Goal: Transaction & Acquisition: Obtain resource

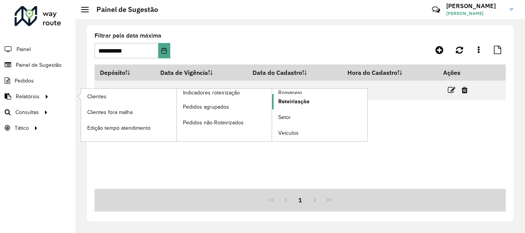
click at [303, 106] on link "Roteirização" at bounding box center [319, 101] width 95 height 15
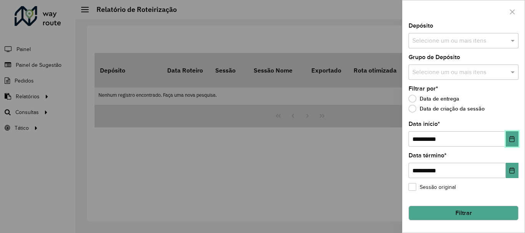
click at [516, 139] on button "Choose Date" at bounding box center [511, 138] width 13 height 15
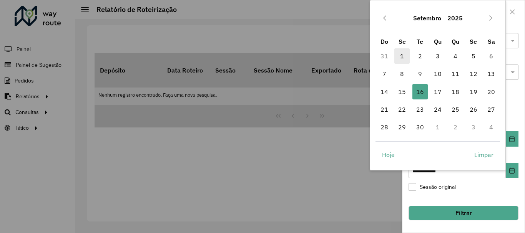
click at [396, 56] on span "1" at bounding box center [401, 55] width 15 height 15
type input "**********"
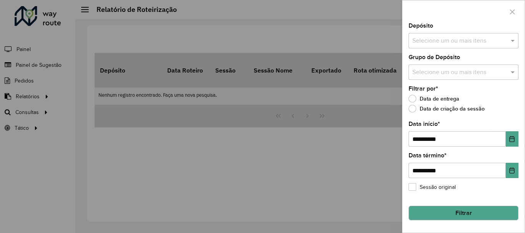
click at [453, 43] on input "text" at bounding box center [459, 40] width 98 height 9
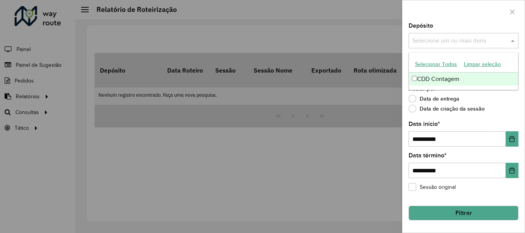
click at [433, 77] on div "CDD Contagem" at bounding box center [463, 79] width 109 height 13
click at [498, 107] on div "Data de criação da sessão" at bounding box center [463, 110] width 110 height 9
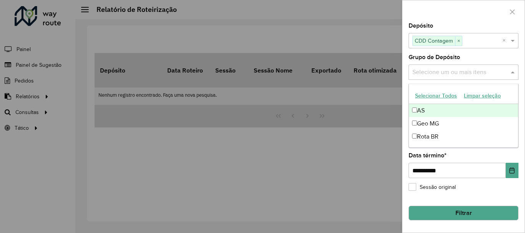
click at [467, 69] on input "text" at bounding box center [459, 72] width 98 height 9
click at [430, 97] on button "Selecionar Todos" at bounding box center [435, 96] width 49 height 12
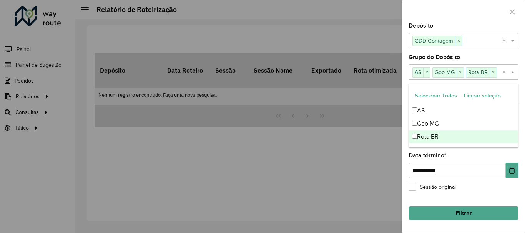
click at [507, 152] on div "**********" at bounding box center [463, 128] width 122 height 210
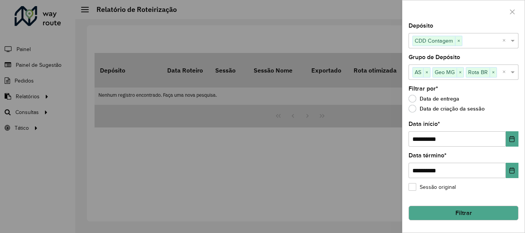
click at [469, 209] on button "Filtrar" at bounding box center [463, 213] width 110 height 15
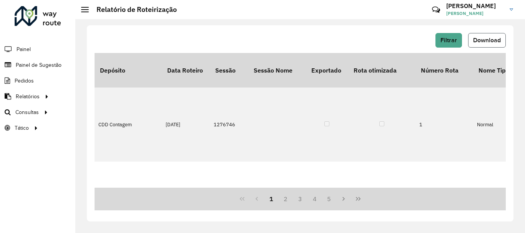
click at [487, 43] on span "Download" at bounding box center [487, 40] width 28 height 7
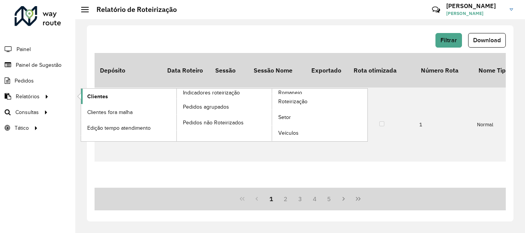
click at [99, 99] on span "Clientes" at bounding box center [97, 97] width 21 height 8
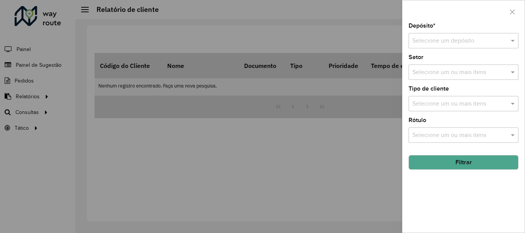
click at [488, 43] on input "text" at bounding box center [455, 40] width 87 height 9
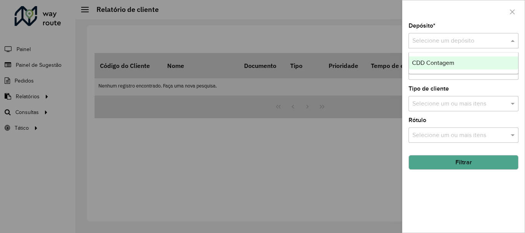
click at [458, 8] on div at bounding box center [463, 11] width 122 height 23
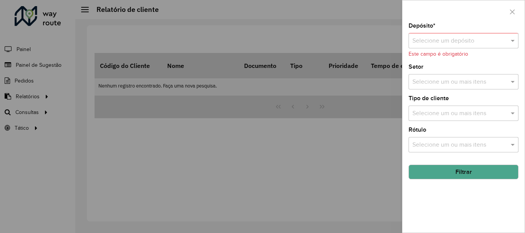
click at [444, 38] on input "text" at bounding box center [455, 40] width 87 height 9
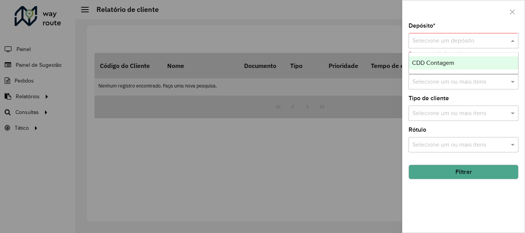
click at [437, 58] on div "CDD Contagem" at bounding box center [463, 62] width 109 height 13
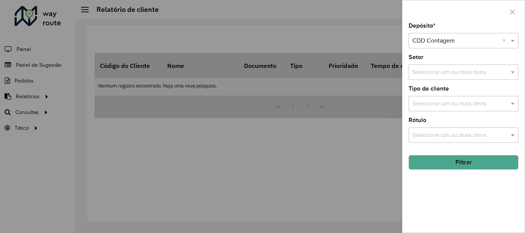
click at [446, 75] on input "text" at bounding box center [459, 72] width 98 height 9
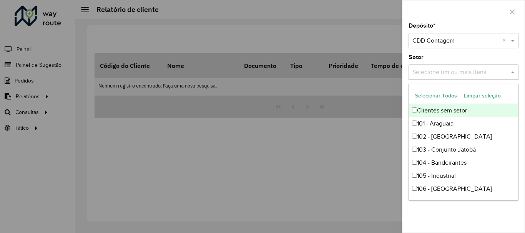
click at [459, 18] on div at bounding box center [463, 11] width 122 height 23
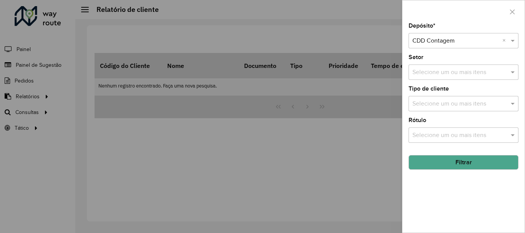
click at [458, 162] on button "Filtrar" at bounding box center [463, 162] width 110 height 15
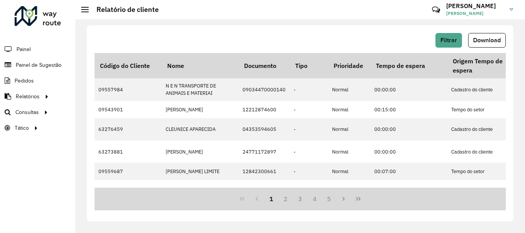
click at [483, 40] on span "Download" at bounding box center [487, 40] width 28 height 7
click at [0, 0] on div "Aguarde..." at bounding box center [0, 0] width 0 height 0
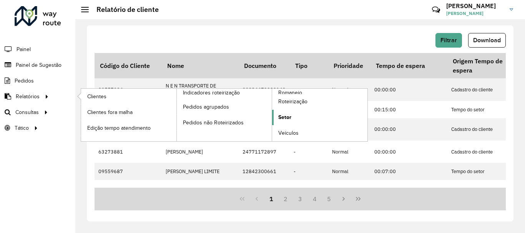
click at [312, 118] on link "Setor" at bounding box center [319, 117] width 95 height 15
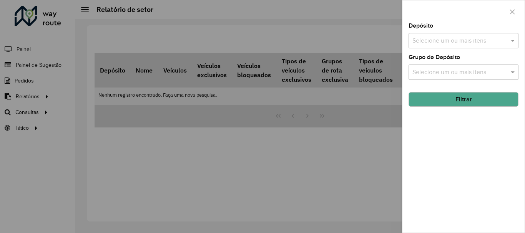
click at [449, 43] on input "text" at bounding box center [459, 40] width 98 height 9
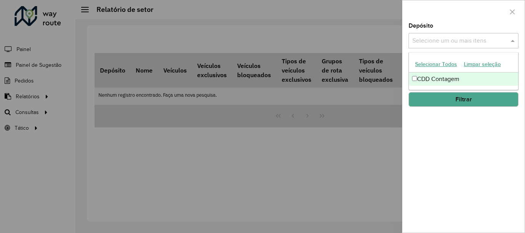
click at [427, 79] on div "CDD Contagem" at bounding box center [463, 79] width 109 height 13
click at [446, 141] on div "Depósito Selecione um ou mais itens CDD Contagem × × Grupo de Depósito Selecion…" at bounding box center [463, 128] width 122 height 210
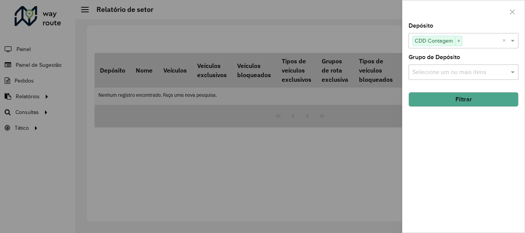
drag, startPoint x: 429, startPoint y: 72, endPoint x: 429, endPoint y: 77, distance: 4.6
click at [429, 72] on input "text" at bounding box center [459, 72] width 98 height 9
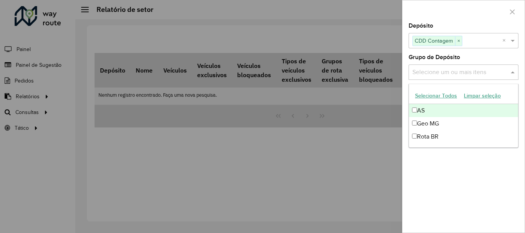
click at [430, 93] on button "Selecionar Todos" at bounding box center [435, 96] width 49 height 12
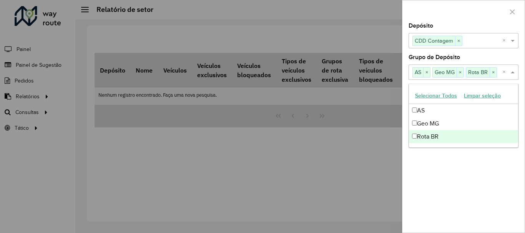
click at [457, 210] on div "Depósito Selecione um ou mais itens CDD Contagem × × Grupo de Depósito Selecion…" at bounding box center [463, 128] width 122 height 210
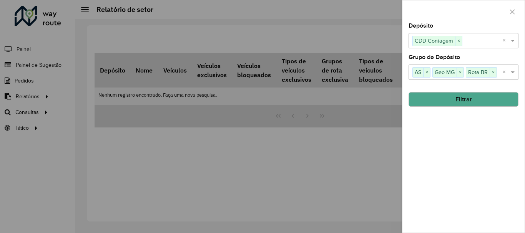
click at [439, 103] on button "Filtrar" at bounding box center [463, 99] width 110 height 15
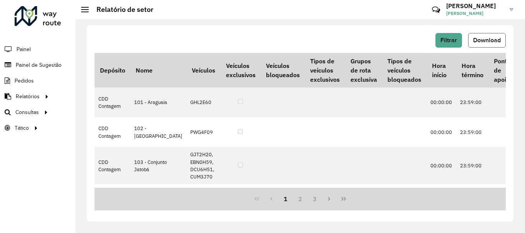
click at [494, 45] on button "Download" at bounding box center [487, 40] width 38 height 15
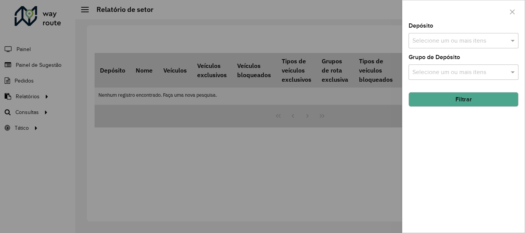
click at [460, 46] on div "Selecione um ou mais itens" at bounding box center [463, 40] width 110 height 15
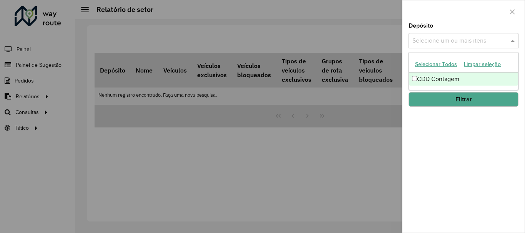
drag, startPoint x: 130, startPoint y: 112, endPoint x: 114, endPoint y: 113, distance: 16.6
click at [129, 112] on div at bounding box center [262, 116] width 525 height 233
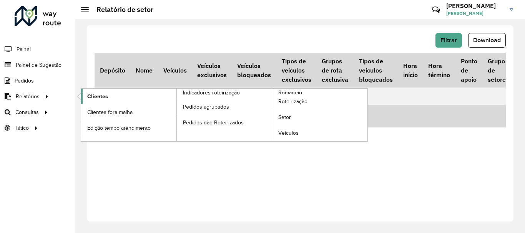
click at [85, 95] on link "Clientes" at bounding box center [128, 96] width 95 height 15
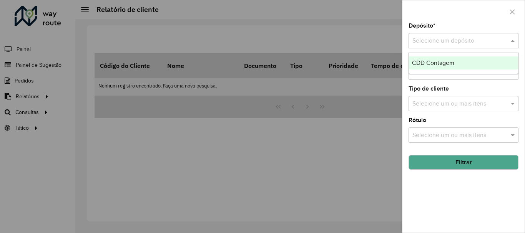
click at [470, 40] on input "text" at bounding box center [455, 40] width 87 height 9
click at [448, 59] on div "CDD Contagem" at bounding box center [463, 62] width 109 height 13
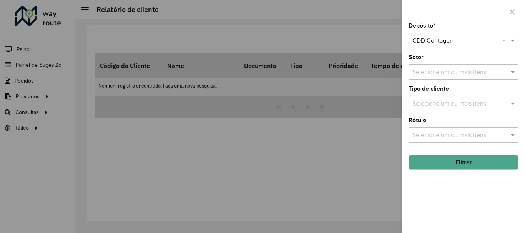
click at [493, 164] on button "Filtrar" at bounding box center [463, 162] width 110 height 15
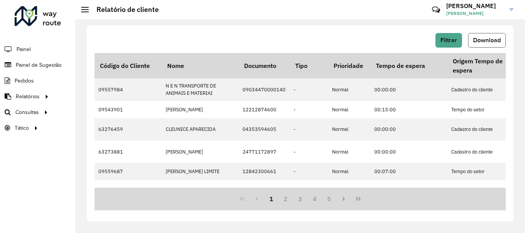
click at [479, 33] on button "Download" at bounding box center [487, 40] width 38 height 15
